Goal: Task Accomplishment & Management: Manage account settings

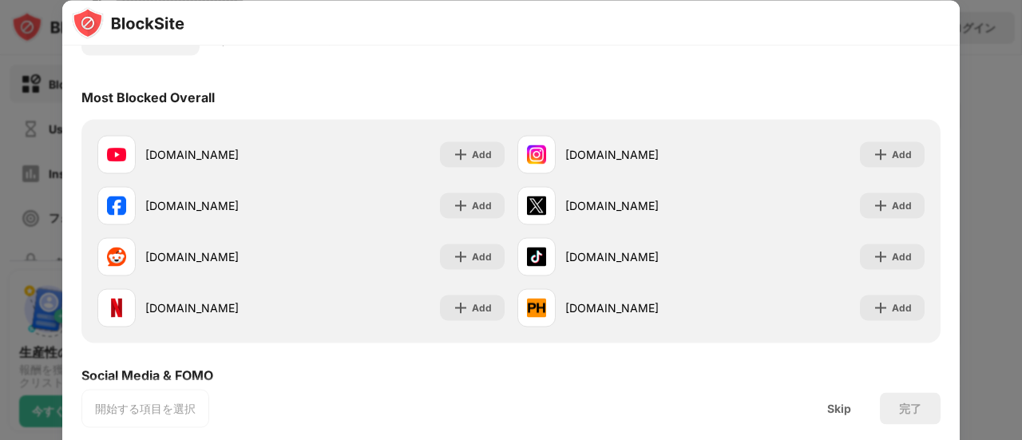
scroll to position [119, 0]
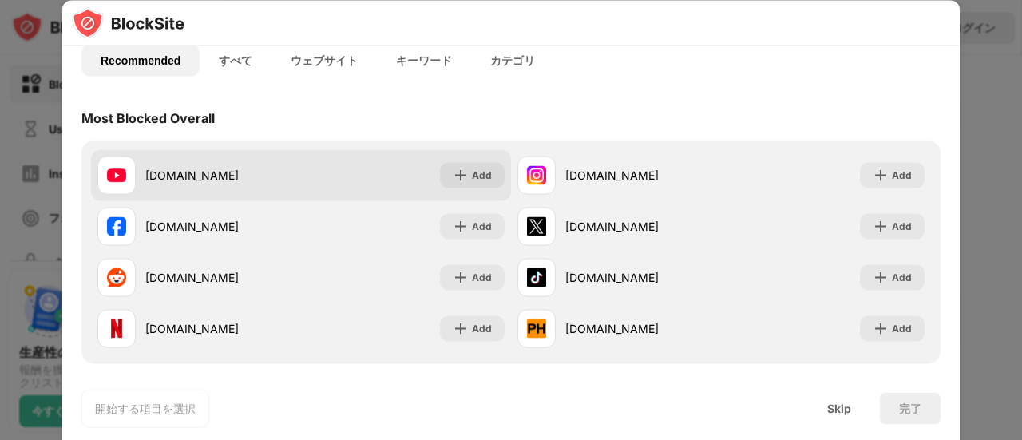
click at [235, 157] on div "youtube.com" at bounding box center [199, 175] width 204 height 38
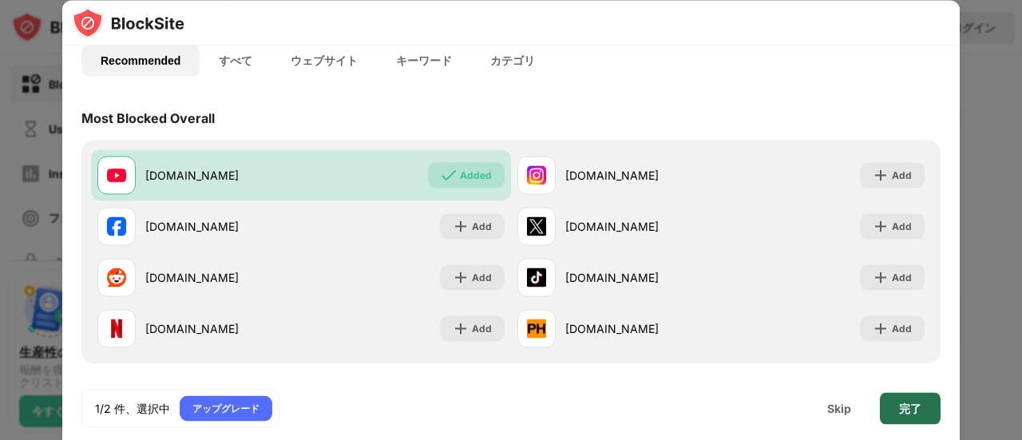
click at [921, 418] on div "完了" at bounding box center [910, 408] width 61 height 32
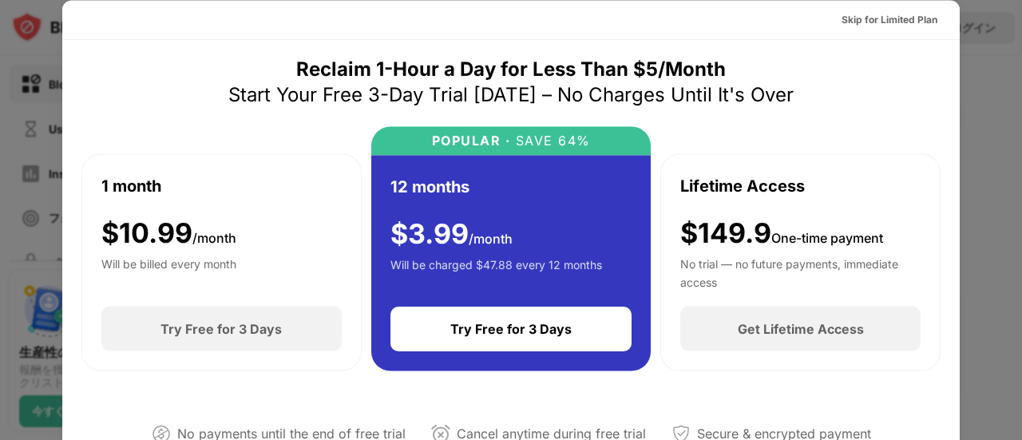
scroll to position [0, 0]
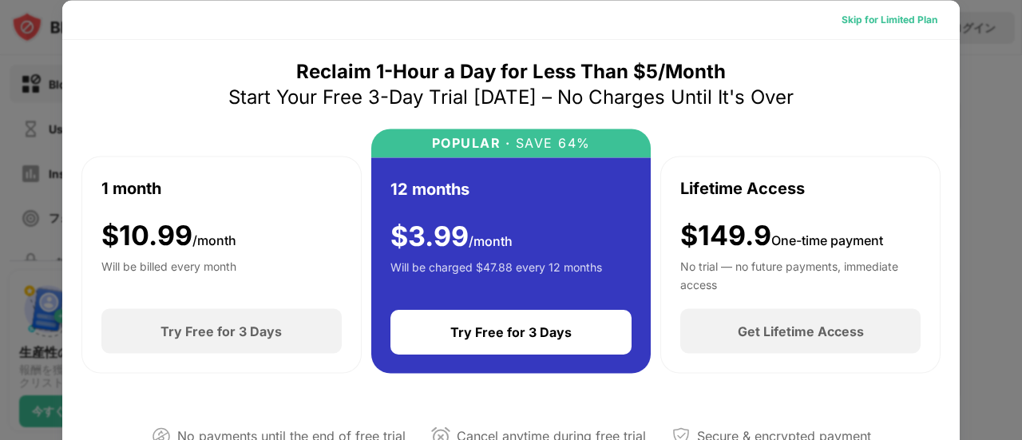
click at [871, 23] on div "Skip for Limited Plan" at bounding box center [890, 19] width 96 height 16
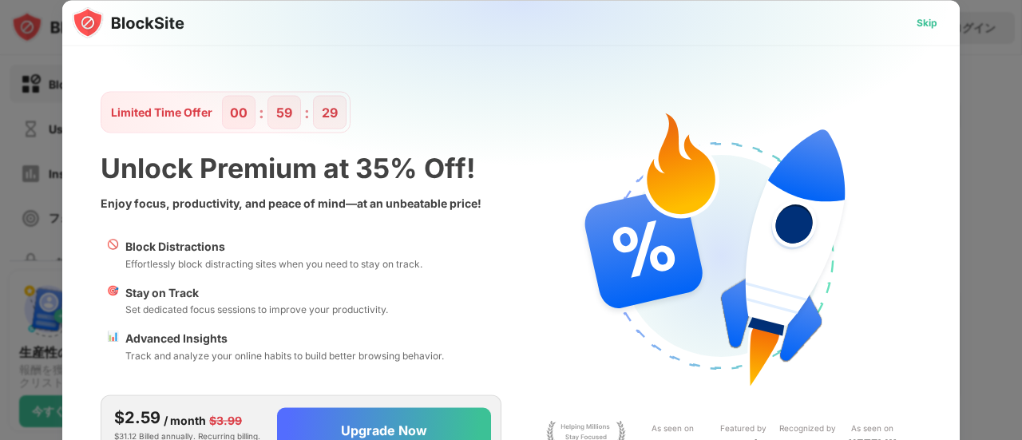
click at [921, 26] on div "Skip" at bounding box center [927, 22] width 21 height 16
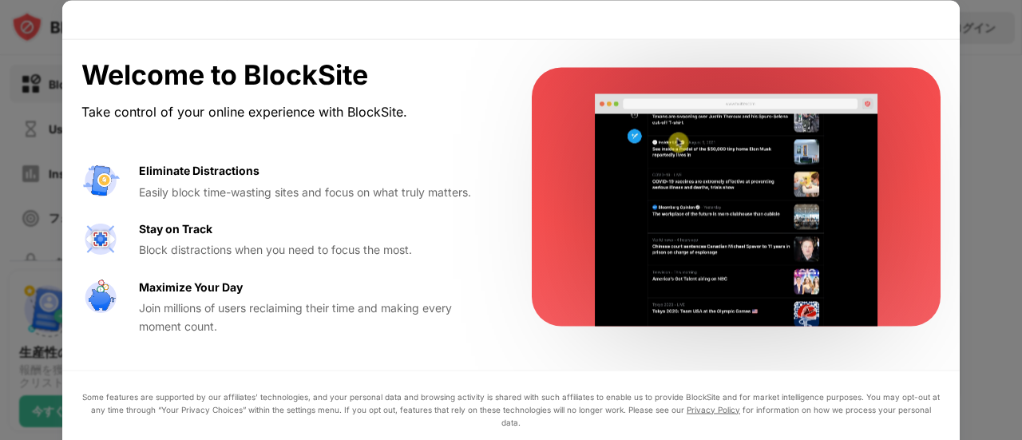
click at [814, 356] on div "Welcome to BlockSite Take control of your online experience with BlockSite. Eli…" at bounding box center [510, 275] width 897 height 472
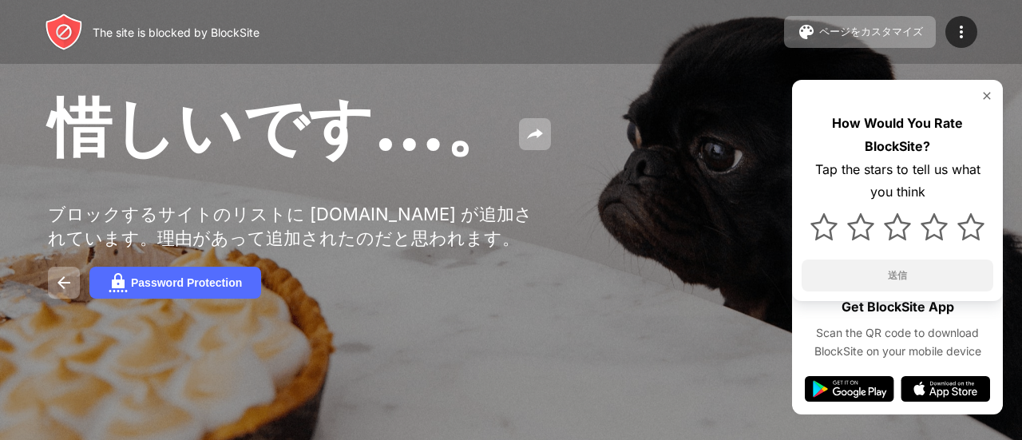
click at [982, 97] on img at bounding box center [986, 95] width 13 height 13
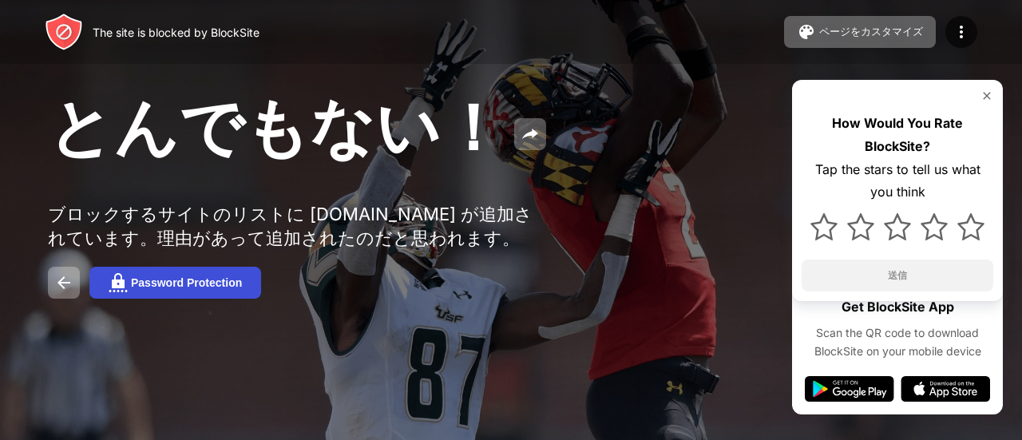
click at [236, 287] on div "Password Protection" at bounding box center [186, 282] width 111 height 13
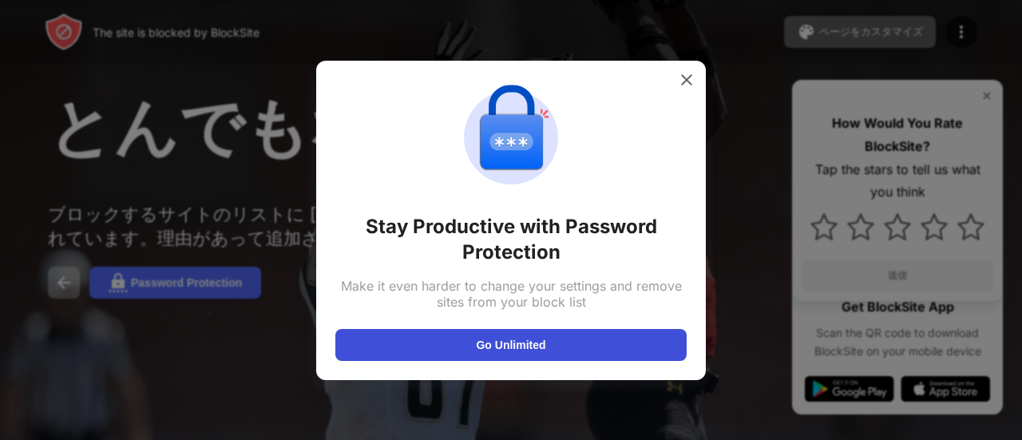
click at [453, 347] on button "Go Unlimited" at bounding box center [510, 345] width 351 height 32
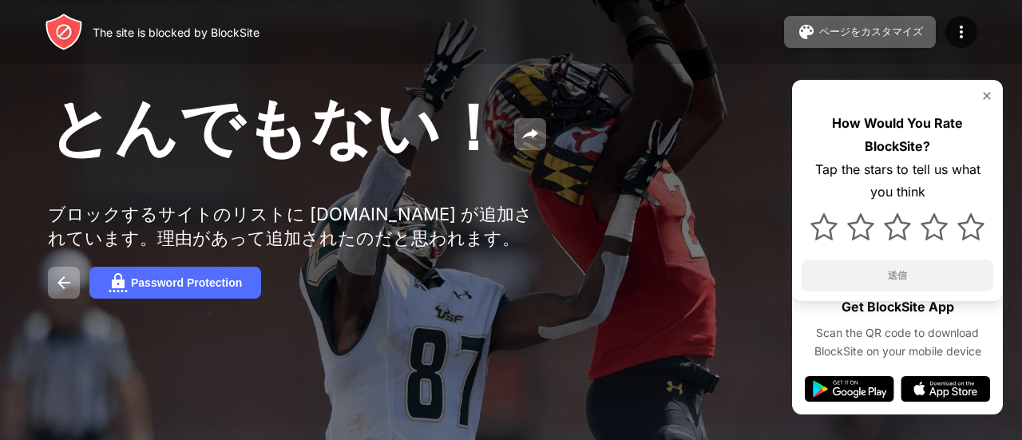
click at [345, 123] on span "とんでもない！" at bounding box center [276, 126] width 457 height 77
click at [521, 137] on img at bounding box center [530, 134] width 19 height 19
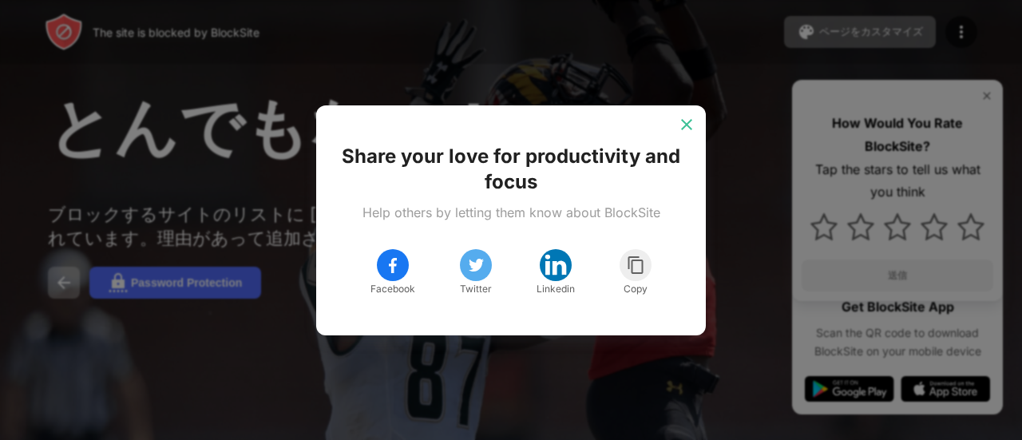
click at [683, 120] on img at bounding box center [687, 125] width 16 height 16
